Goal: Task Accomplishment & Management: Complete application form

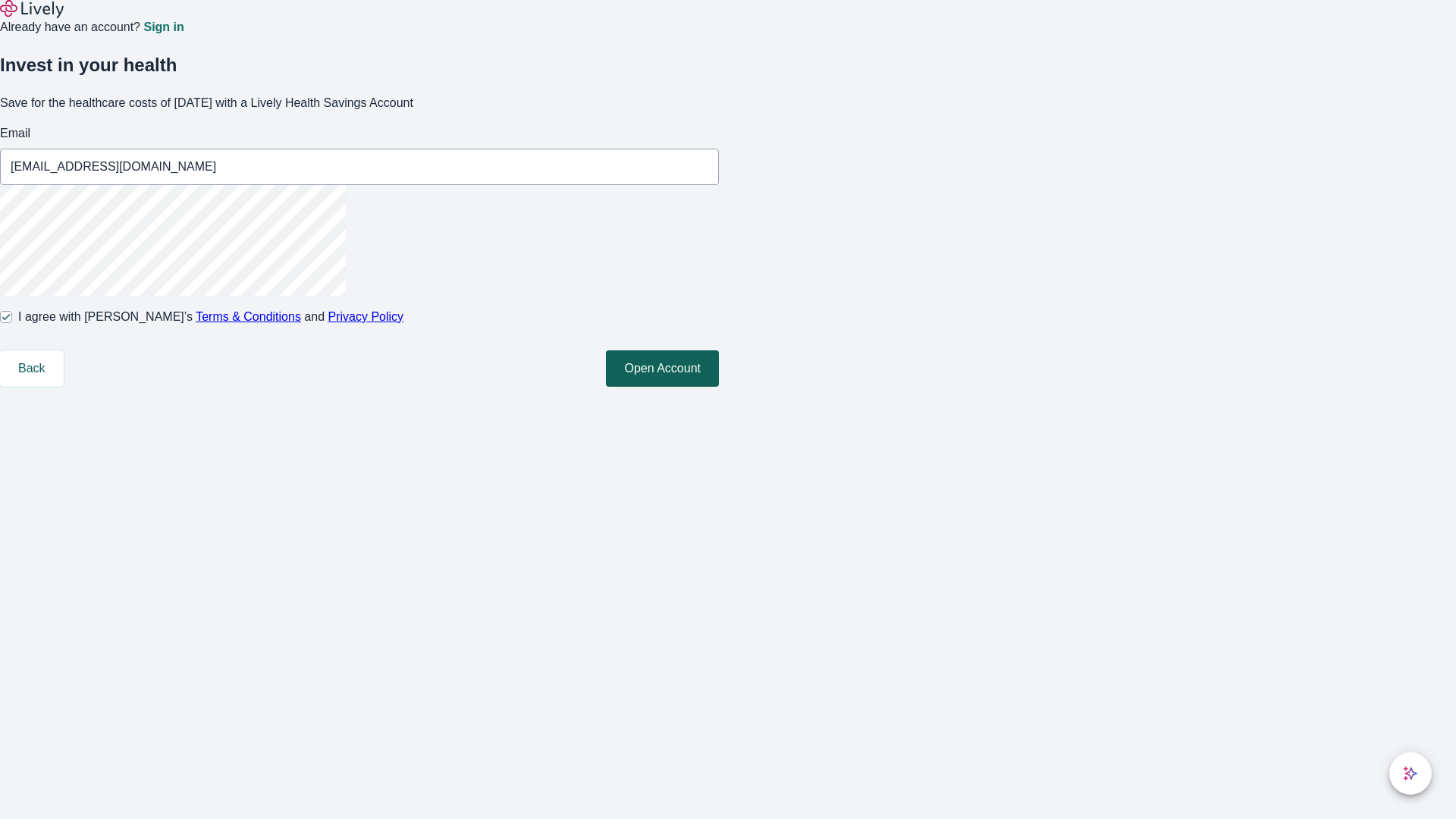
click at [719, 387] on button "Open Account" at bounding box center [662, 369] width 113 height 36
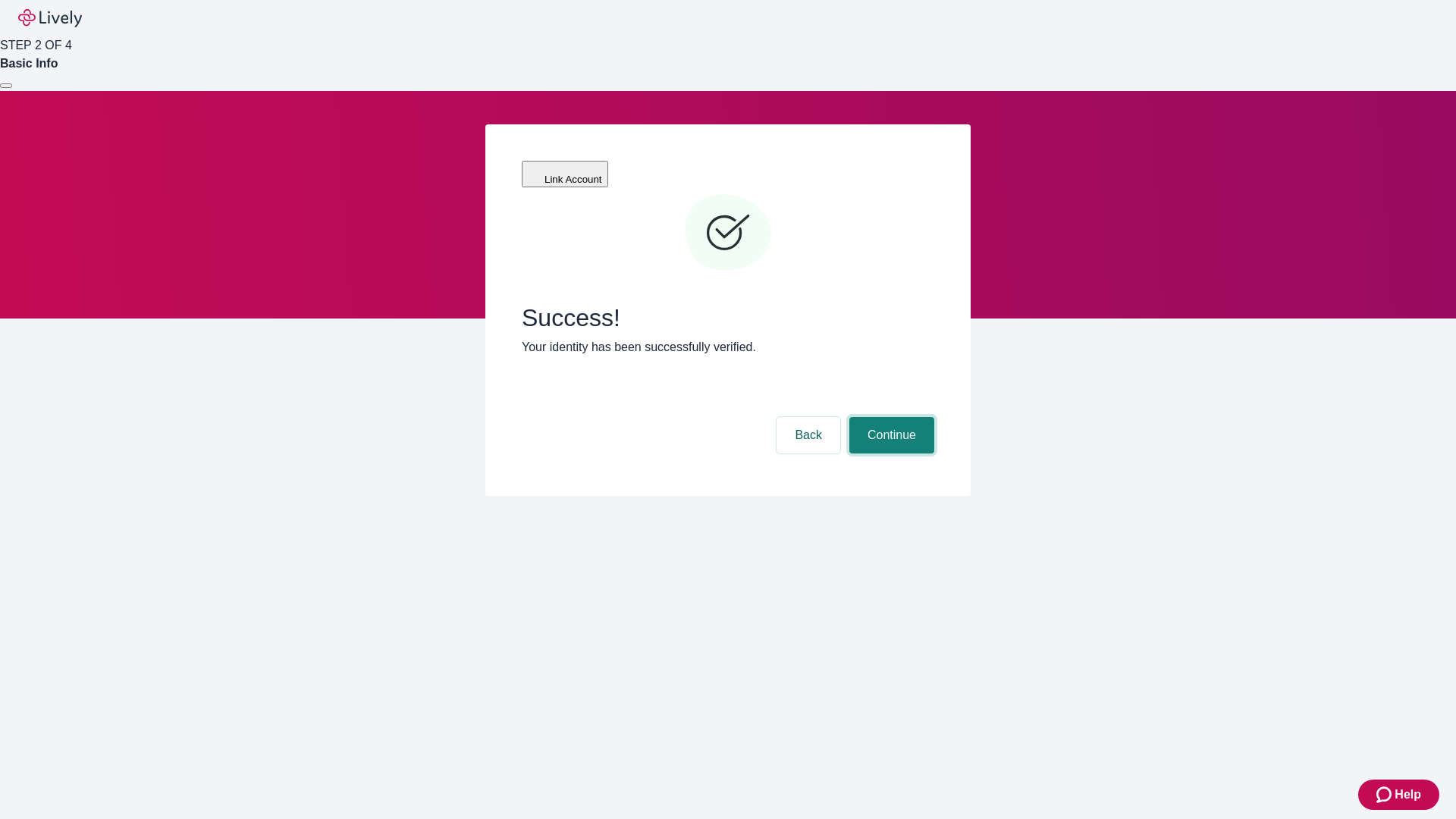
click at [890, 417] on button "Continue" at bounding box center [891, 435] width 85 height 36
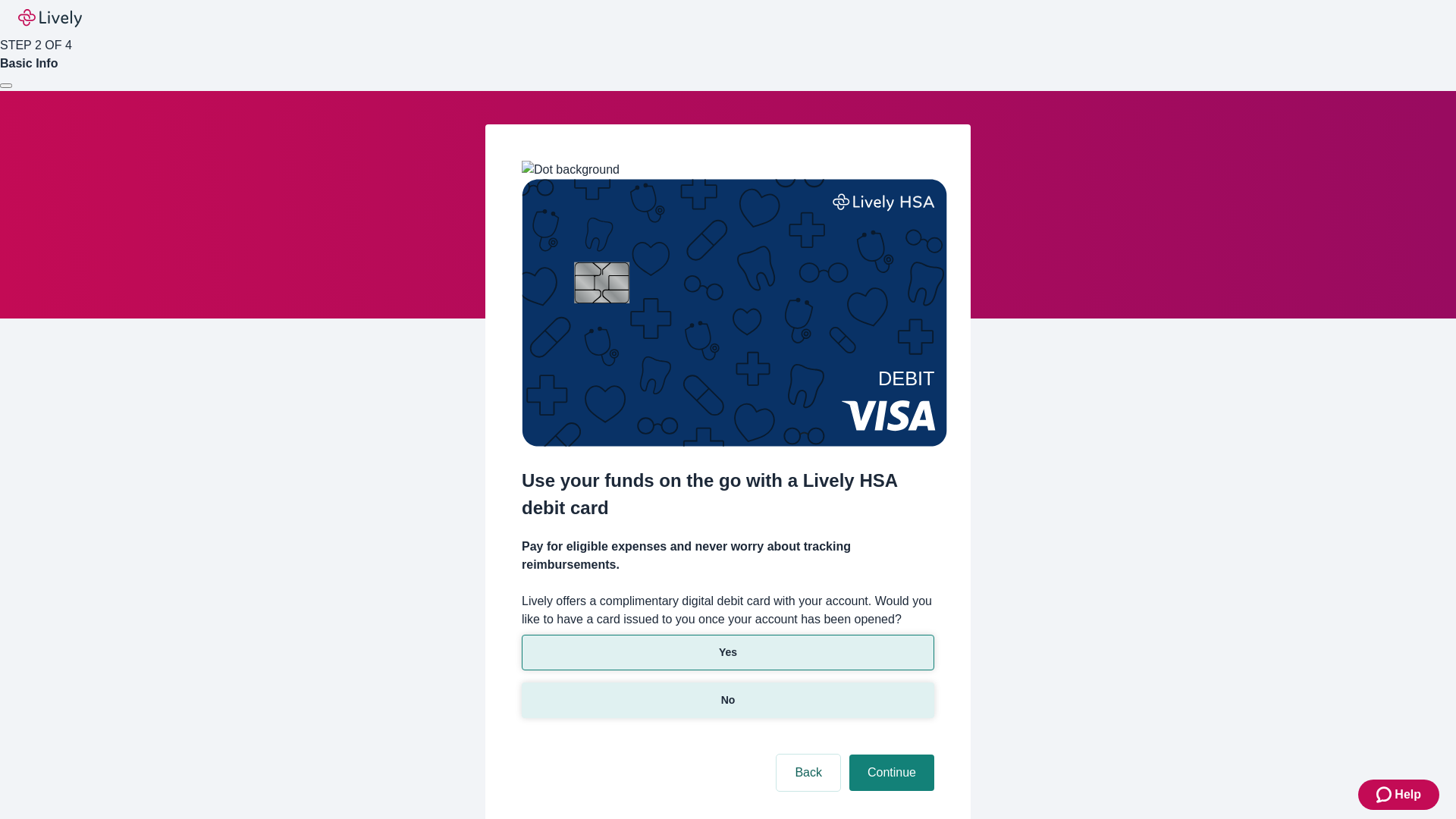
click at [727, 692] on p "No" at bounding box center [728, 700] width 14 height 16
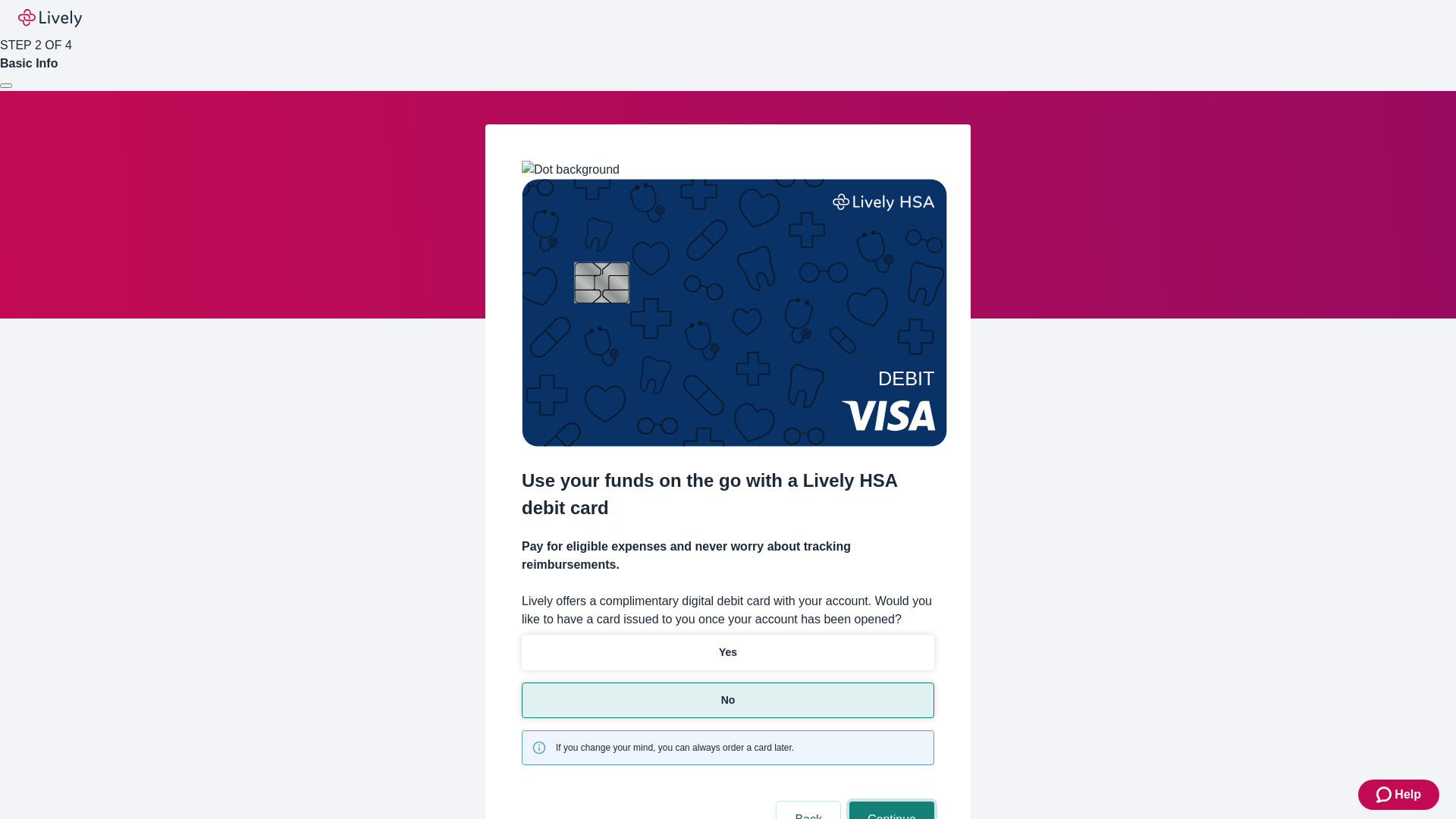
click at [890, 802] on button "Continue" at bounding box center [891, 820] width 85 height 36
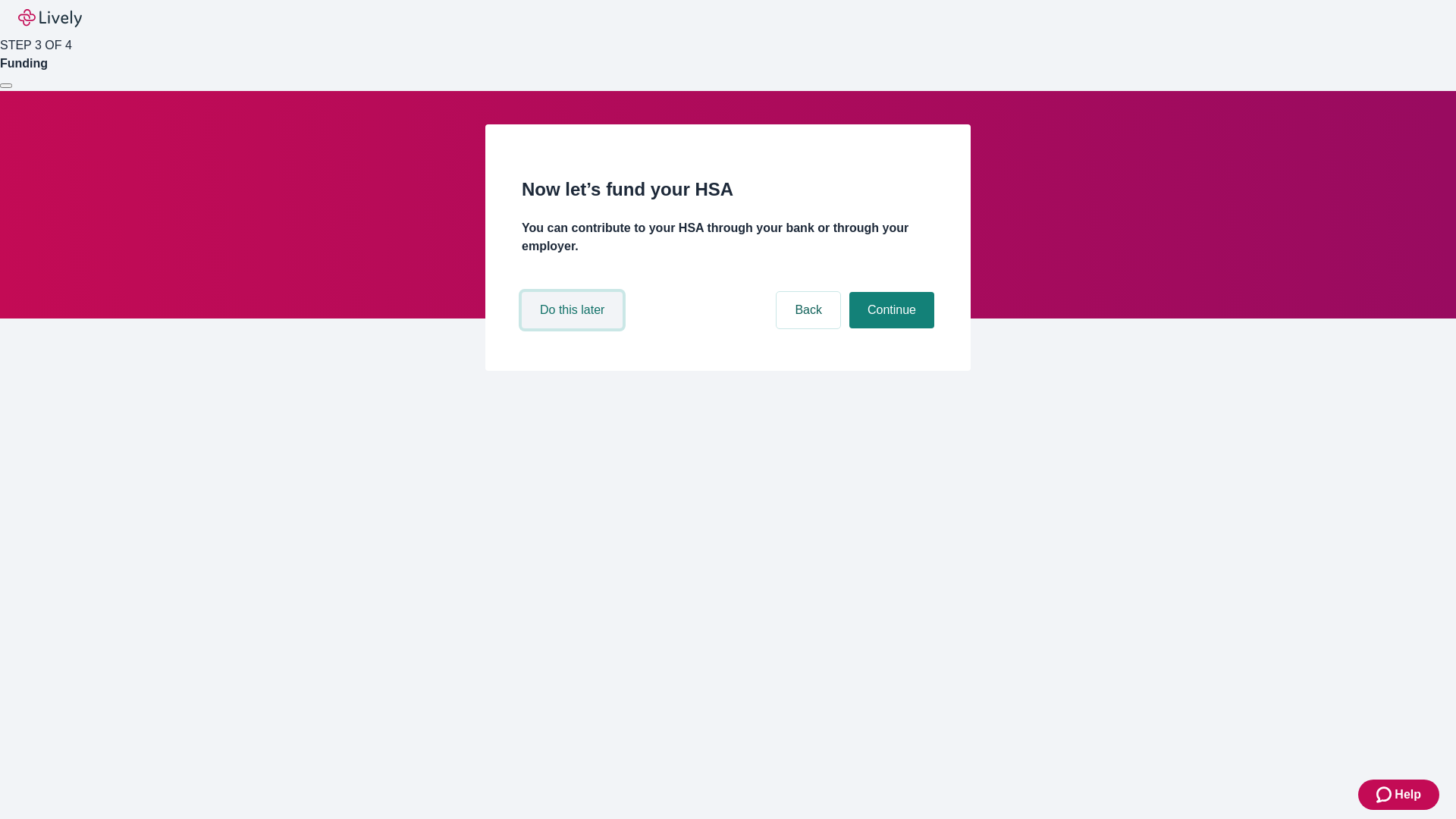
click at [574, 328] on button "Do this later" at bounding box center [572, 310] width 101 height 36
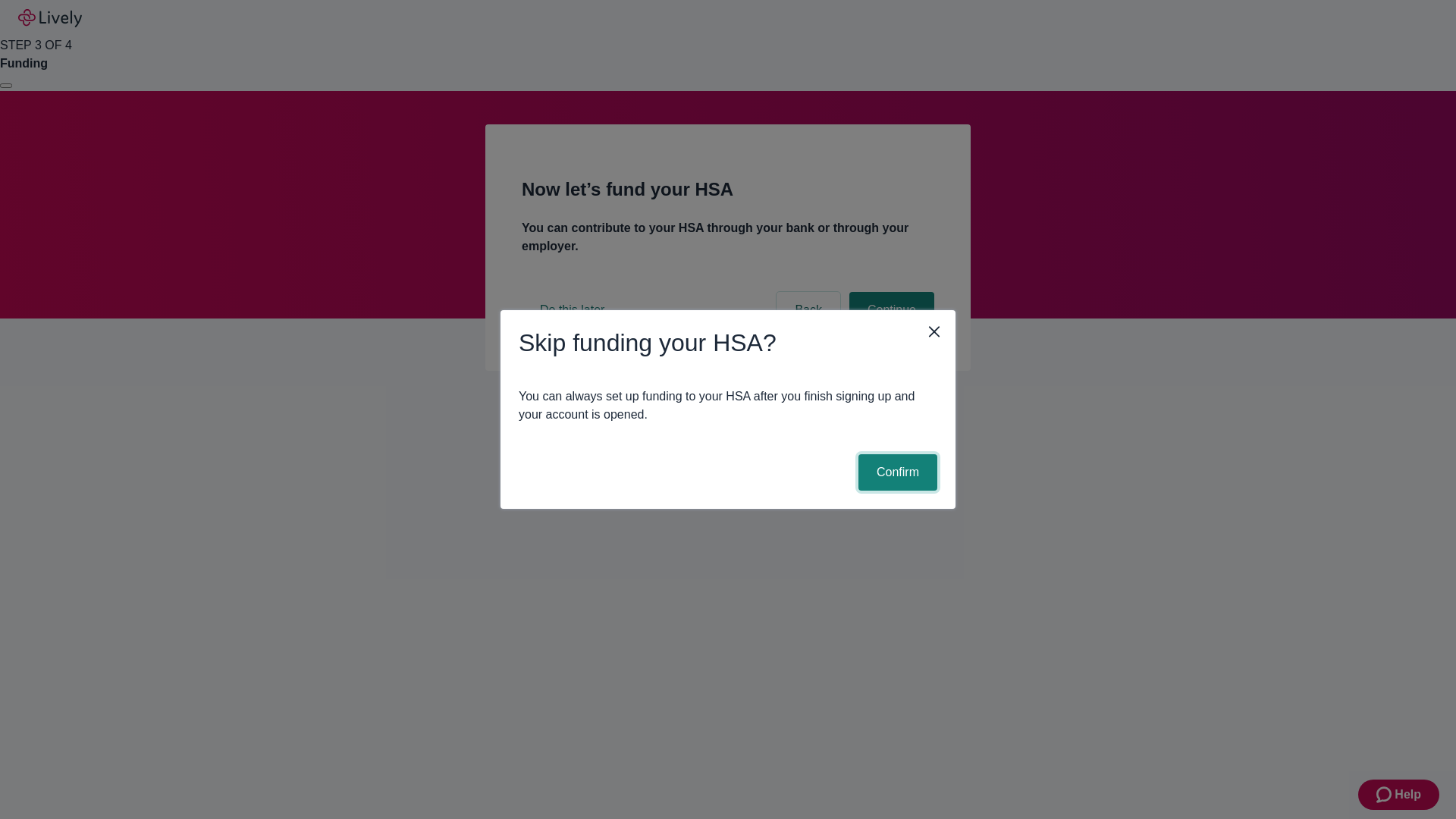
click at [895, 473] on button "Confirm" at bounding box center [898, 473] width 79 height 36
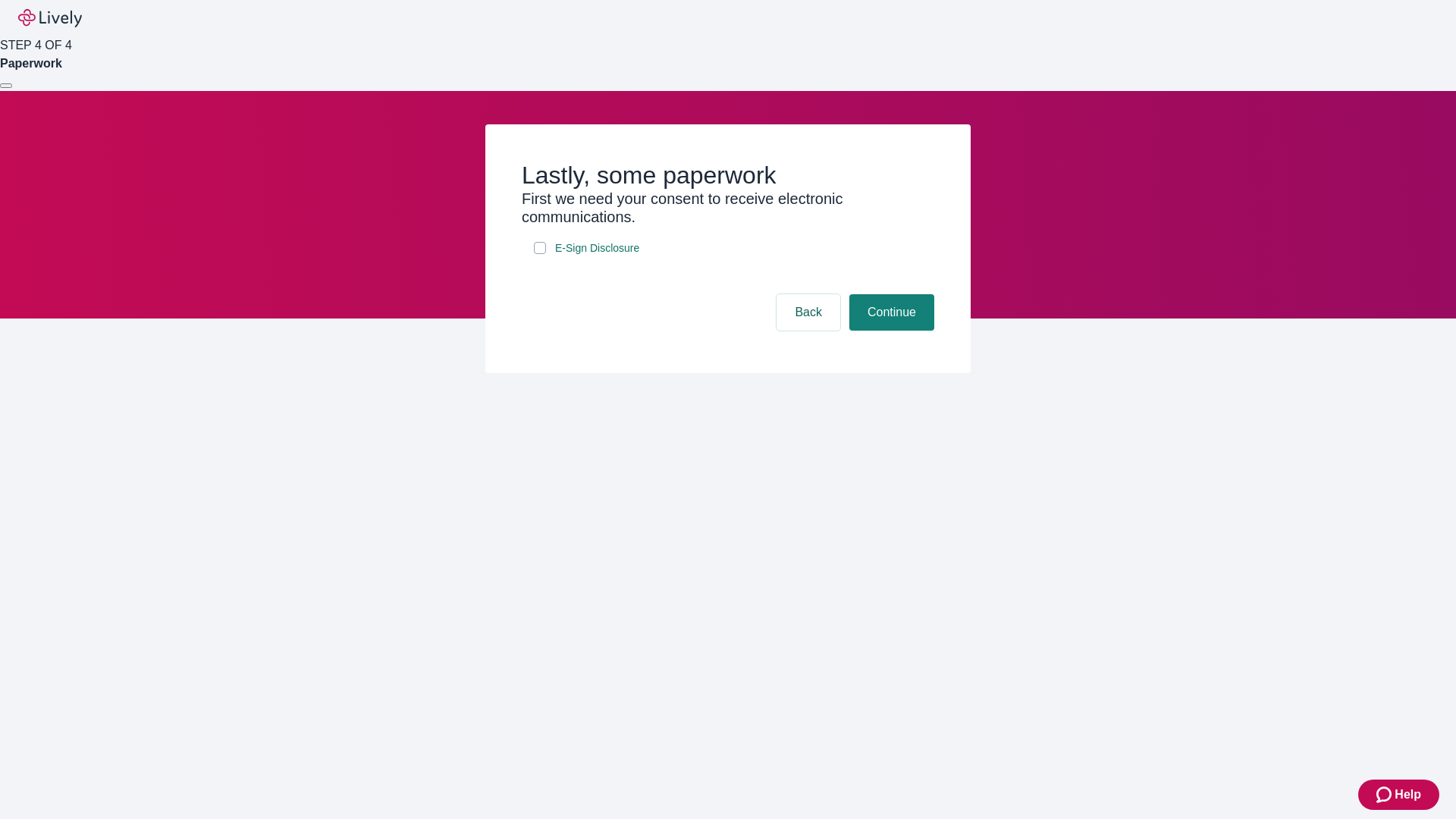
click at [540, 254] on input "E-Sign Disclosure" at bounding box center [539, 247] width 12 height 12
checkbox input "true"
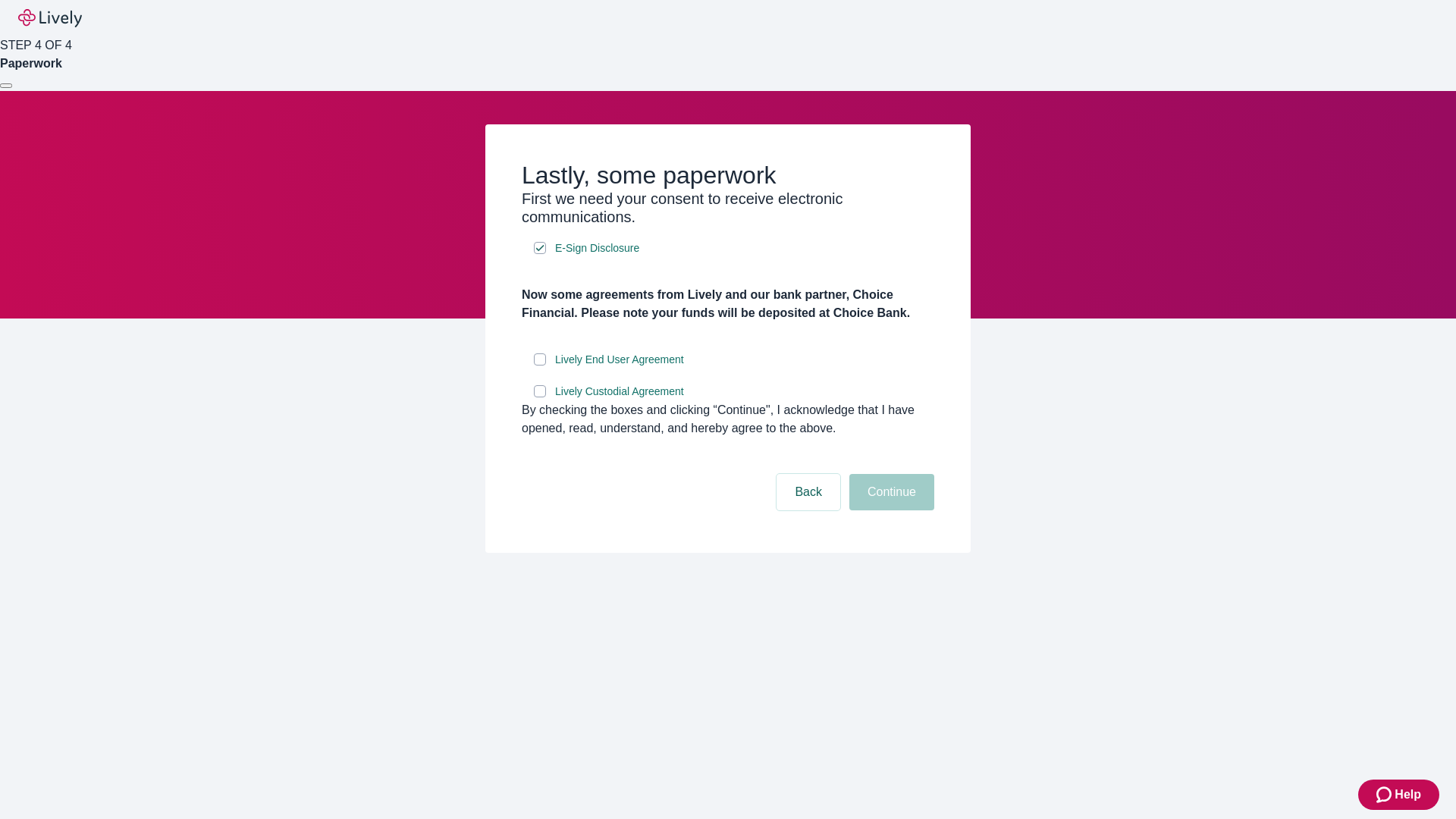
click at [540, 365] on input "Lively End User Agreement" at bounding box center [539, 359] width 12 height 12
checkbox input "true"
click at [540, 397] on input "Lively Custodial Agreement" at bounding box center [539, 391] width 12 height 12
checkbox input "true"
click at [890, 511] on button "Continue" at bounding box center [891, 492] width 85 height 36
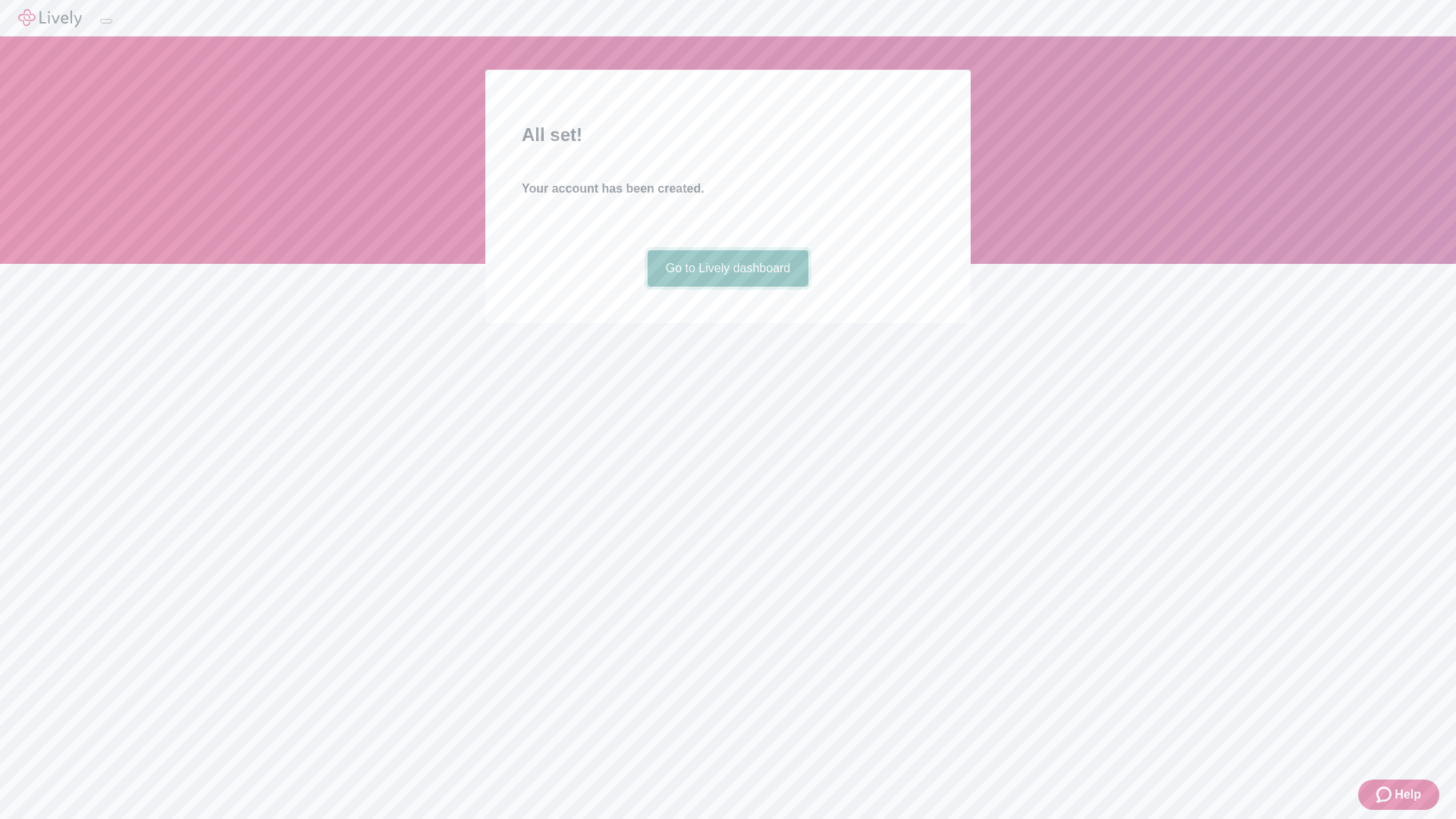
click at [727, 286] on link "Go to Lively dashboard" at bounding box center [729, 269] width 162 height 36
